Goal: Transaction & Acquisition: Purchase product/service

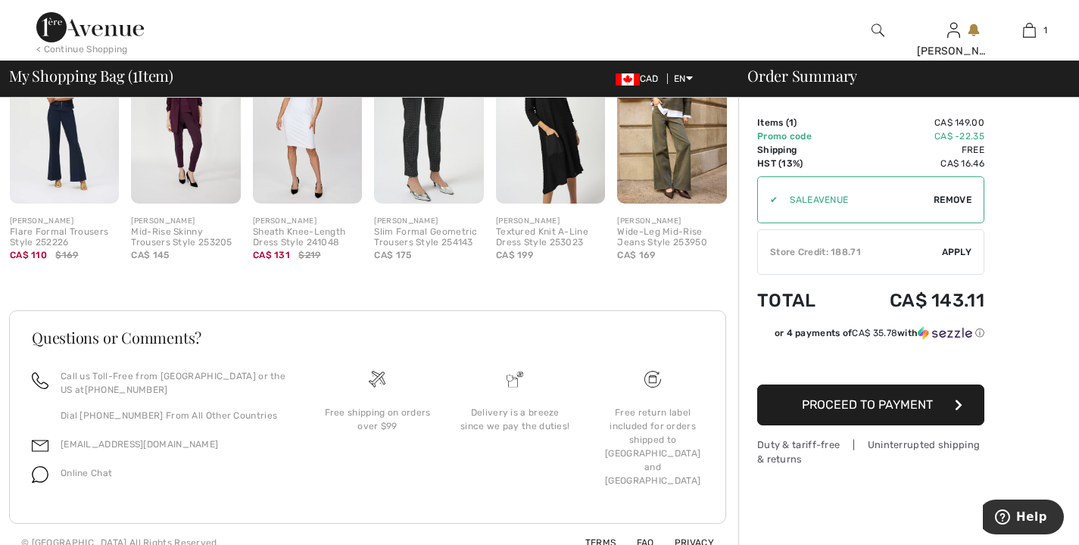
scroll to position [469, 0]
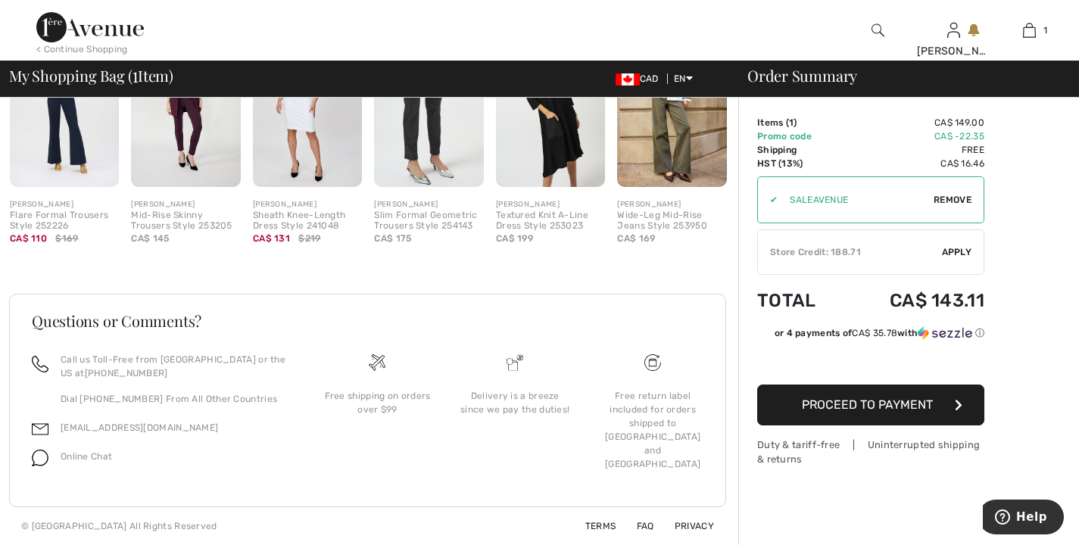
click at [896, 402] on span "Proceed to Payment" at bounding box center [867, 405] width 131 height 14
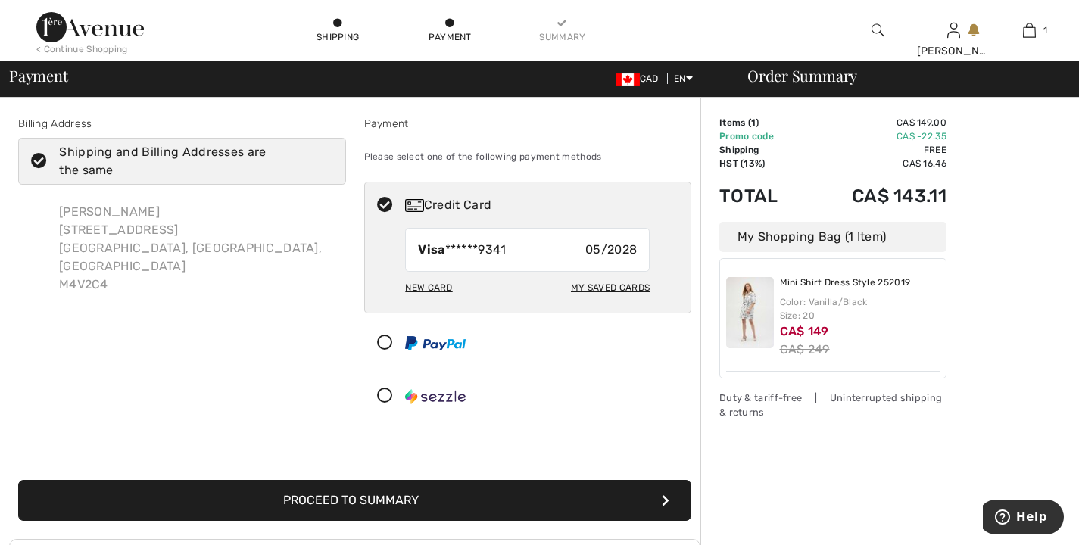
click at [570, 493] on button "Proceed to Summary" at bounding box center [354, 500] width 673 height 41
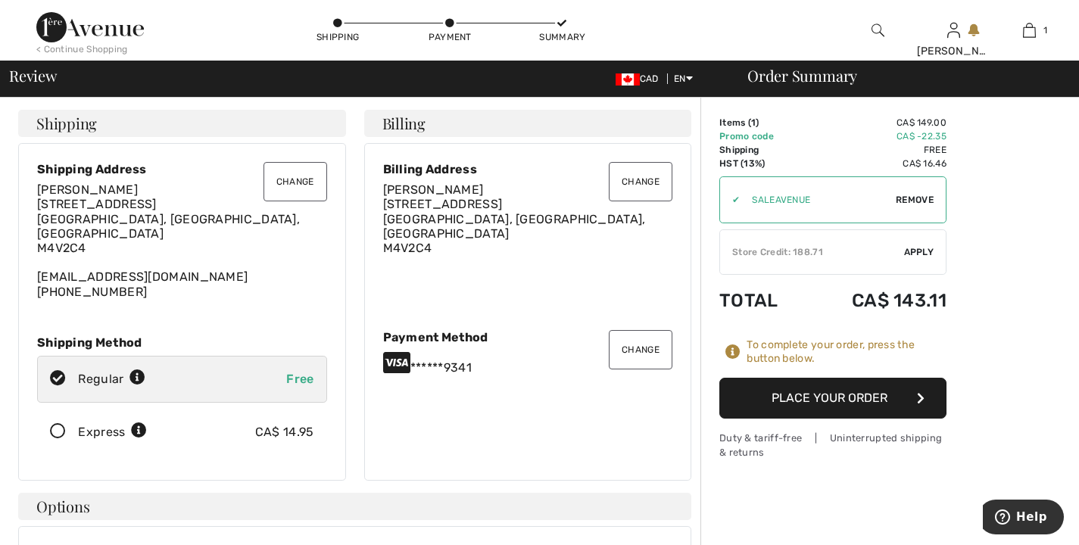
click at [305, 423] on div "CA$ 14.95" at bounding box center [284, 432] width 59 height 18
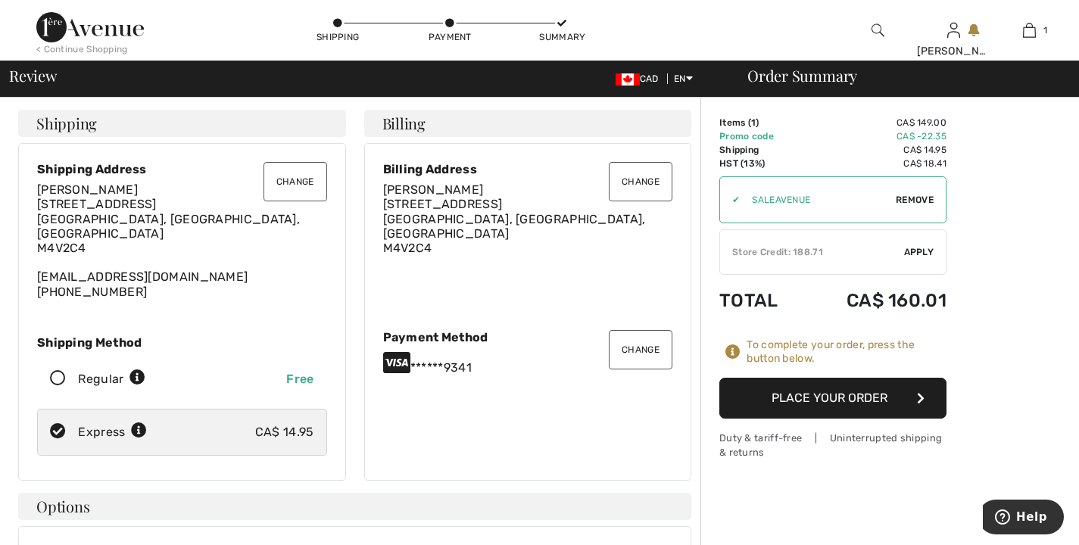
click at [760, 406] on button "Place Your Order" at bounding box center [832, 398] width 227 height 41
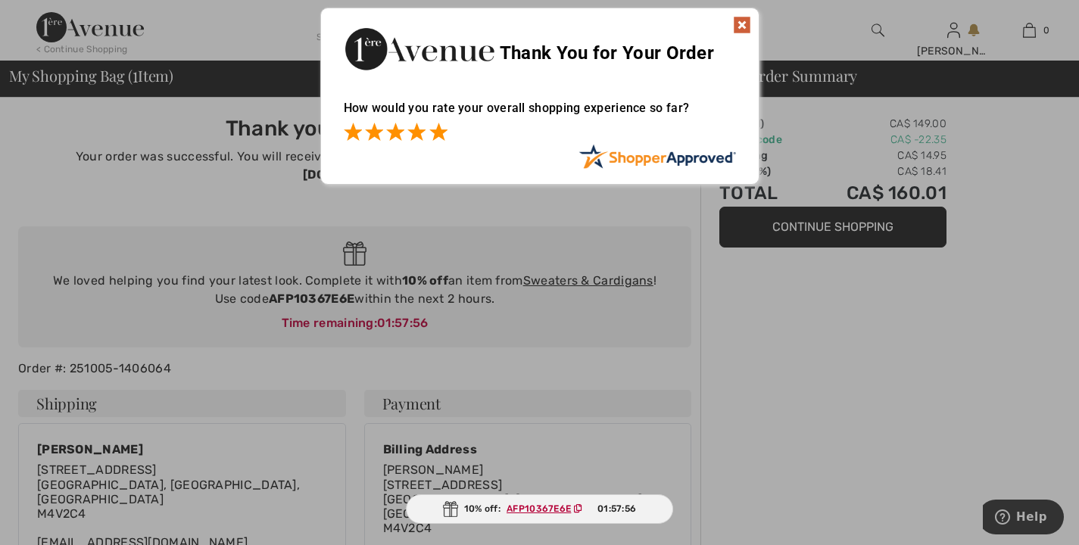
click at [438, 131] on span at bounding box center [438, 132] width 18 height 18
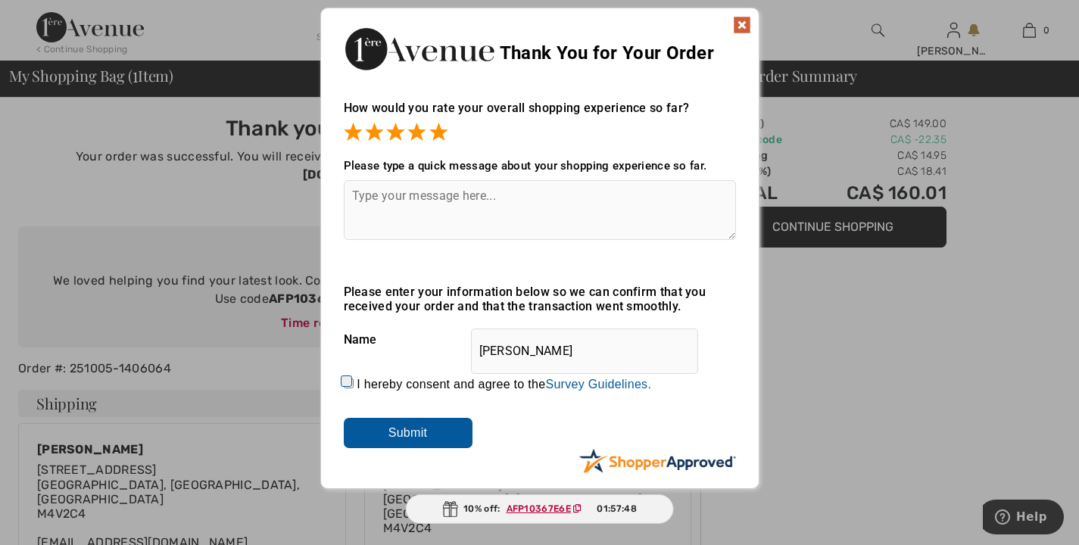
click at [385, 213] on textarea at bounding box center [540, 210] width 392 height 60
type textarea "wonderful clothes,website and delivery"
click at [384, 447] on input "Submit" at bounding box center [408, 433] width 129 height 30
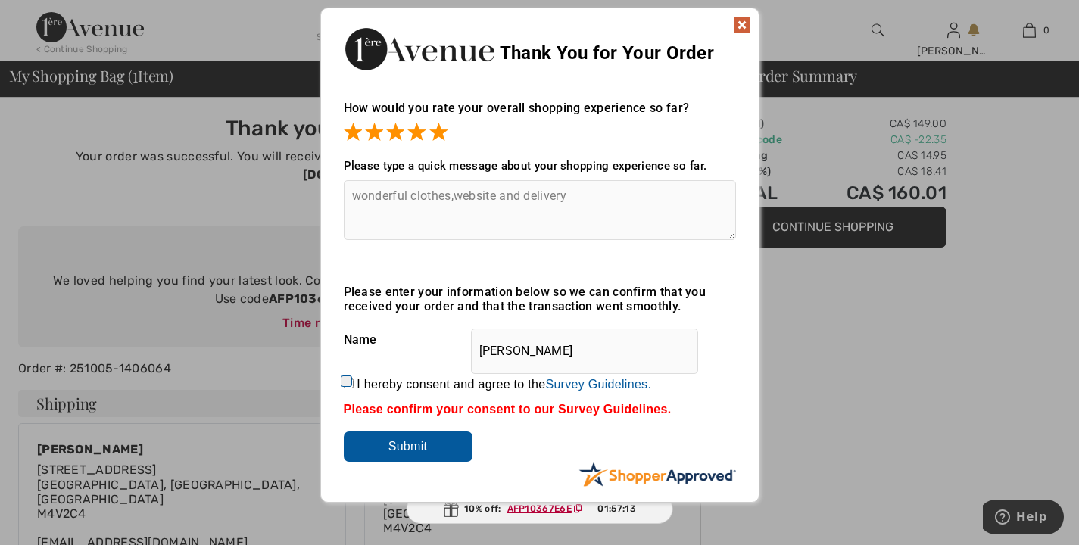
click at [351, 388] on input "I hereby consent and agree to the By submitting a review, you grant permission …" at bounding box center [349, 384] width 10 height 10
checkbox input "true"
click at [372, 462] on input "Submit" at bounding box center [408, 447] width 129 height 30
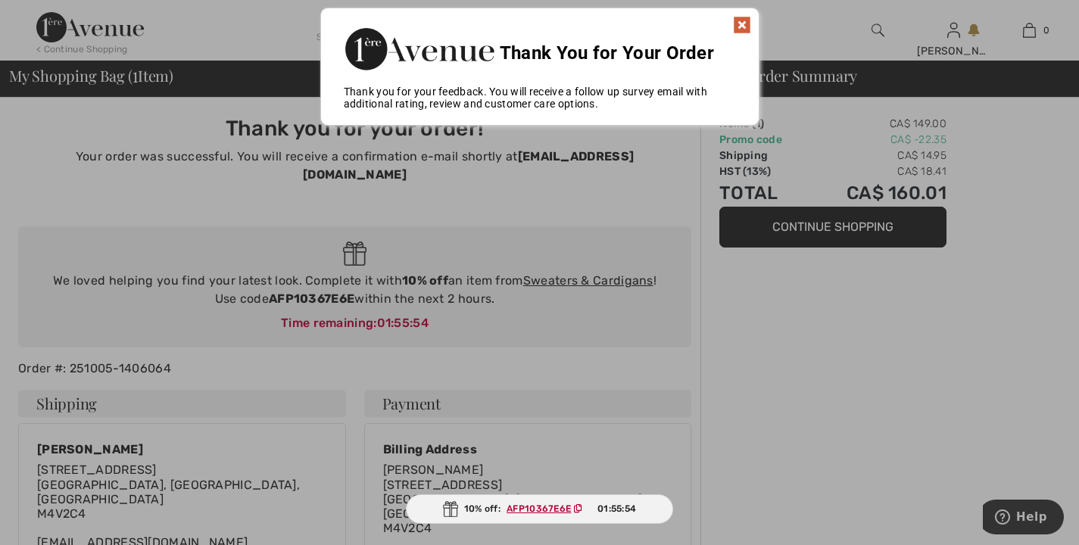
click at [832, 227] on div at bounding box center [539, 272] width 1079 height 545
click at [739, 27] on img at bounding box center [742, 25] width 18 height 18
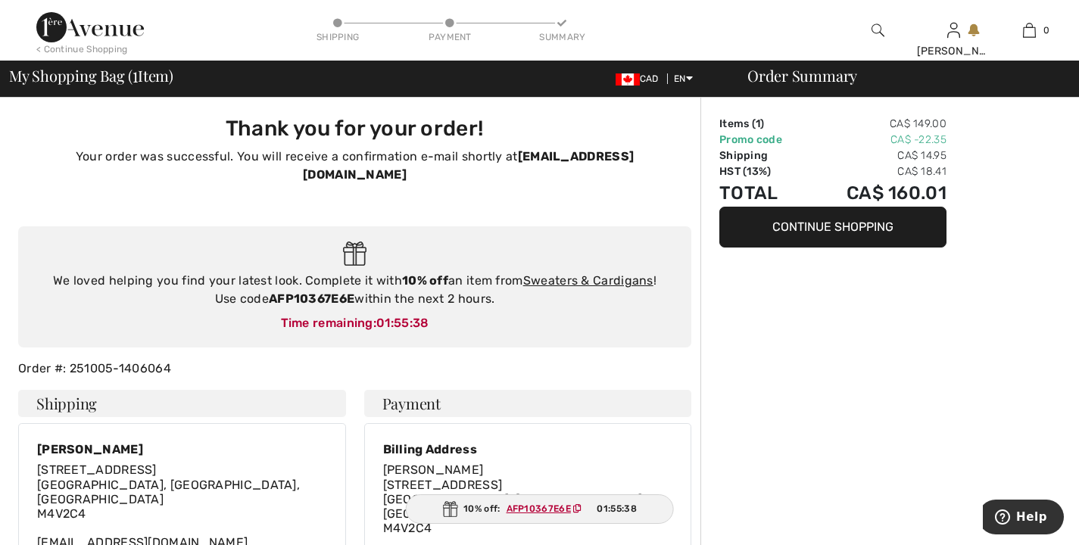
click at [789, 229] on button "Continue Shopping" at bounding box center [832, 227] width 227 height 41
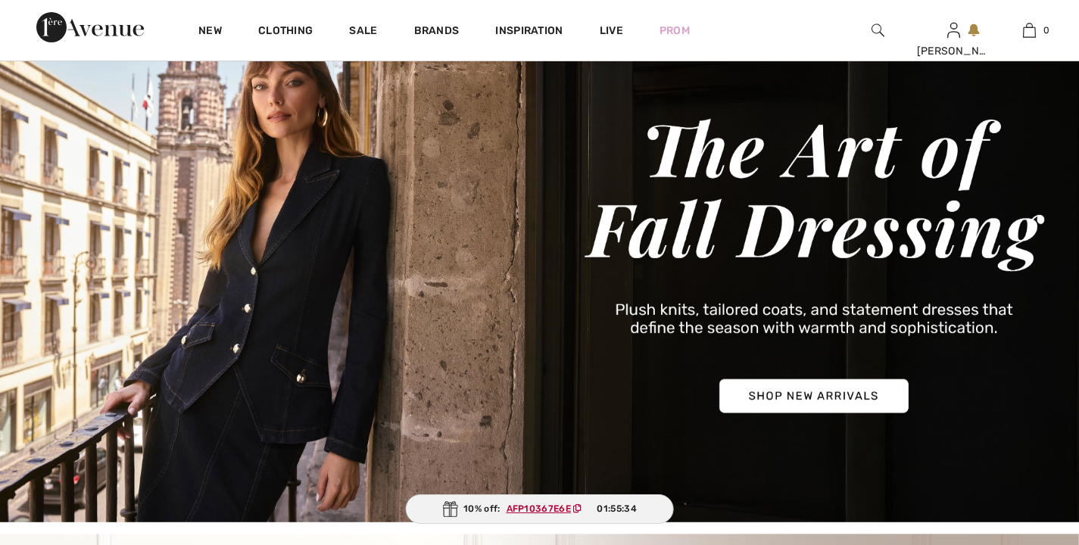
checkbox input "true"
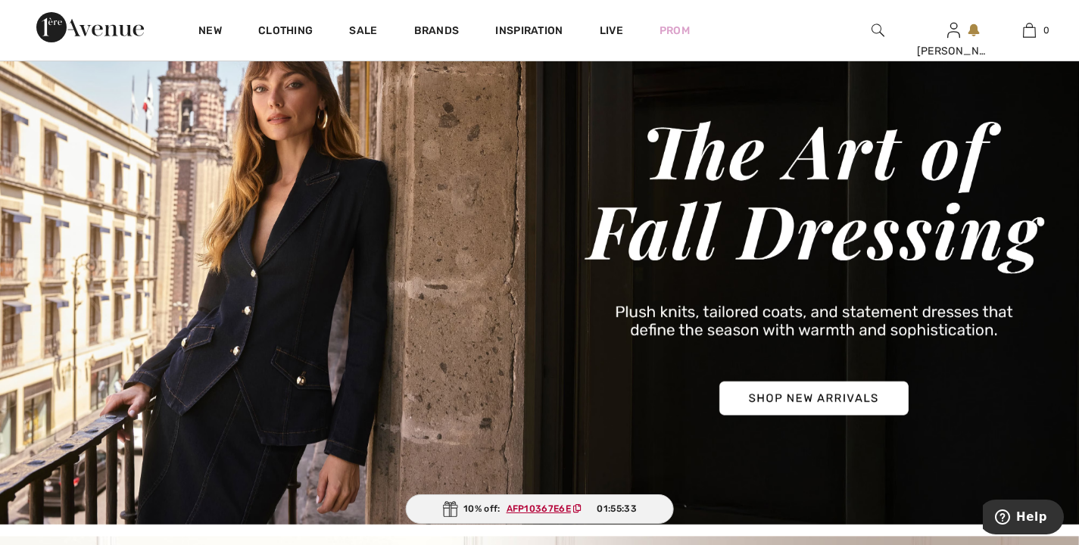
scroll to position [148, 0]
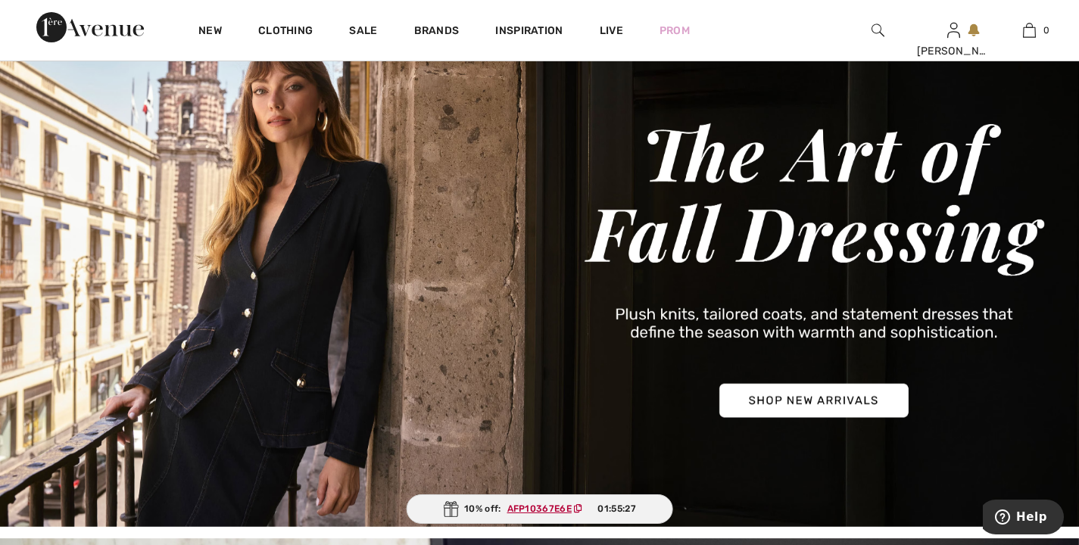
click at [875, 28] on img at bounding box center [877, 30] width 13 height 18
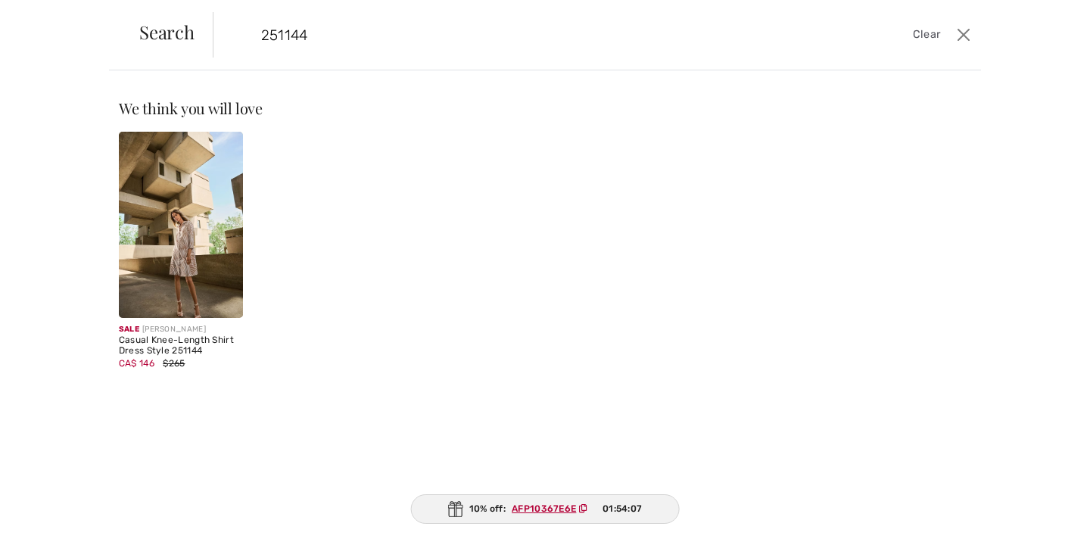
type input "251144"
click at [196, 304] on img at bounding box center [181, 225] width 124 height 186
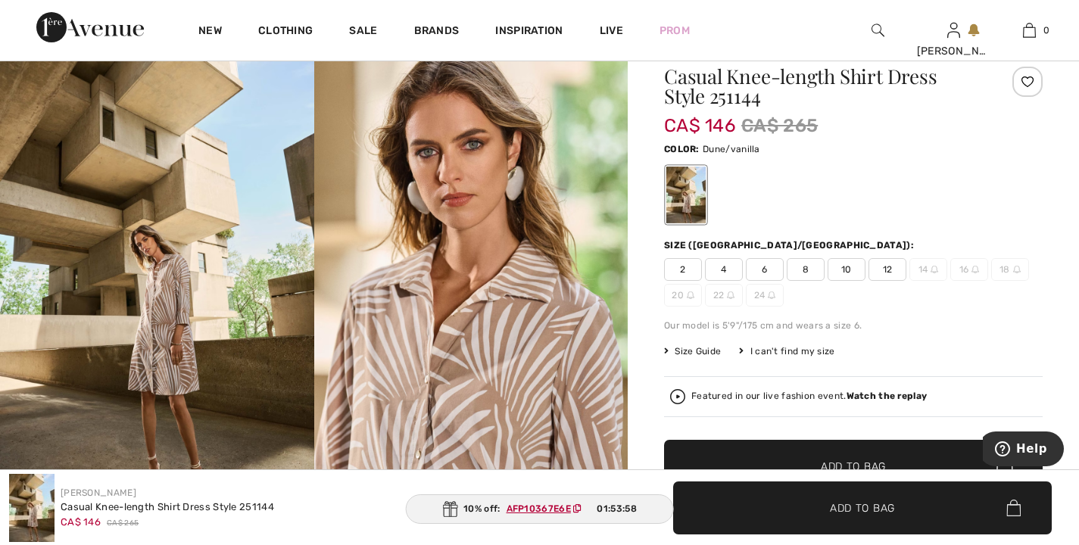
scroll to position [123, 0]
